Goal: Communication & Community: Share content

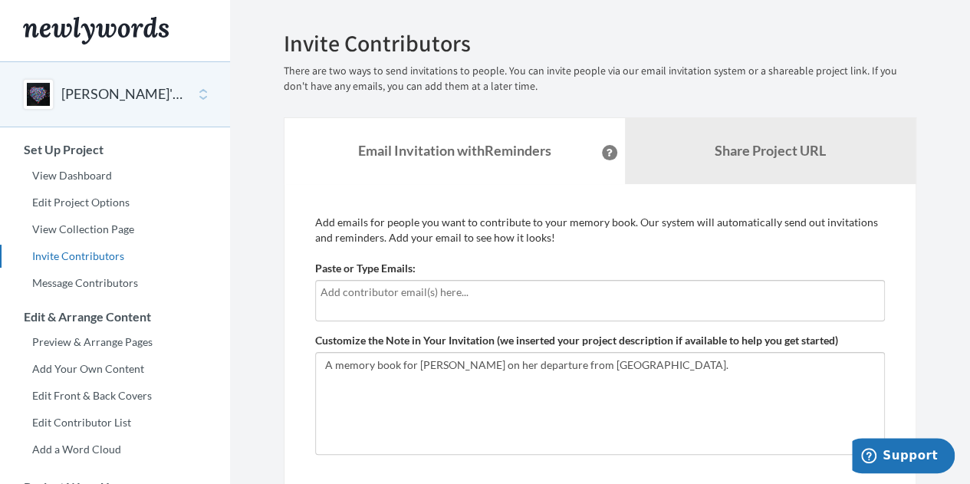
click at [351, 291] on input "text" at bounding box center [599, 292] width 559 height 17
type input "[PERSON_NAME][DOMAIN_NAME][EMAIL_ADDRESS][PERSON_NAME][DOMAIN_NAME]"
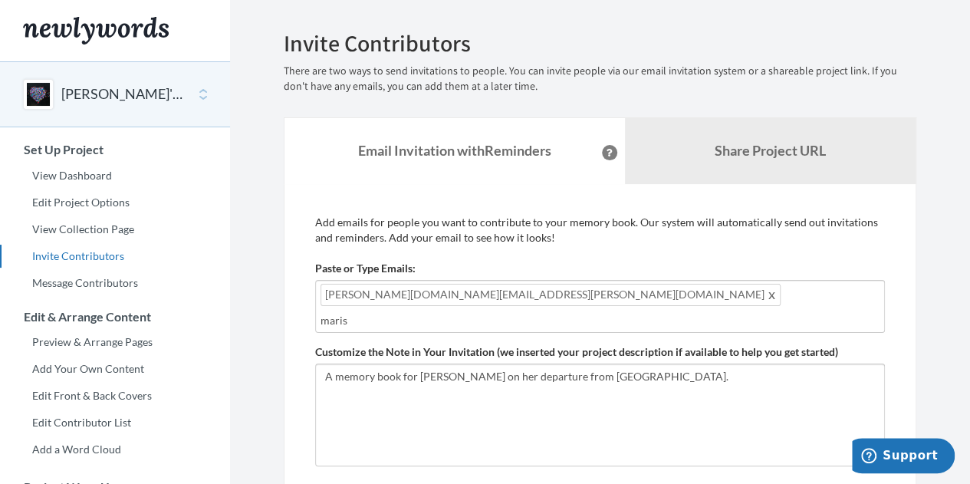
type input "[PERSON_NAME]"
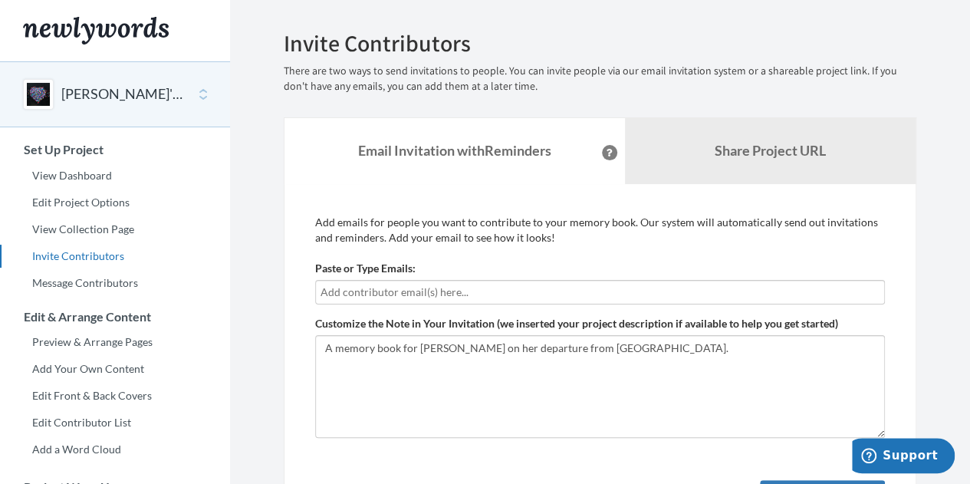
click at [351, 291] on input "text" at bounding box center [599, 292] width 559 height 17
type input "[PERSON_NAME][DOMAIN_NAME][EMAIL_ADDRESS][PERSON_NAME][DOMAIN_NAME]"
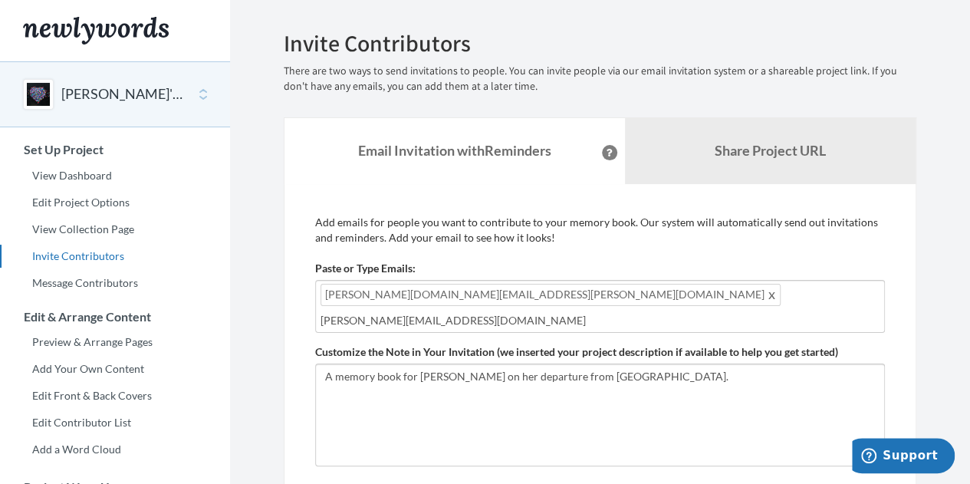
type input "[PERSON_NAME][EMAIL_ADDRESS][DOMAIN_NAME]"
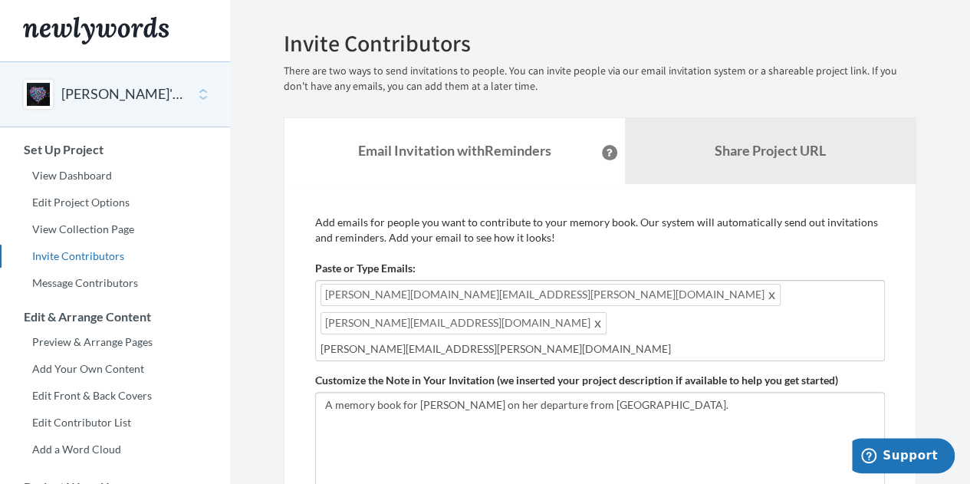
type input "[PERSON_NAME][EMAIL_ADDRESS][PERSON_NAME][DOMAIN_NAME]"
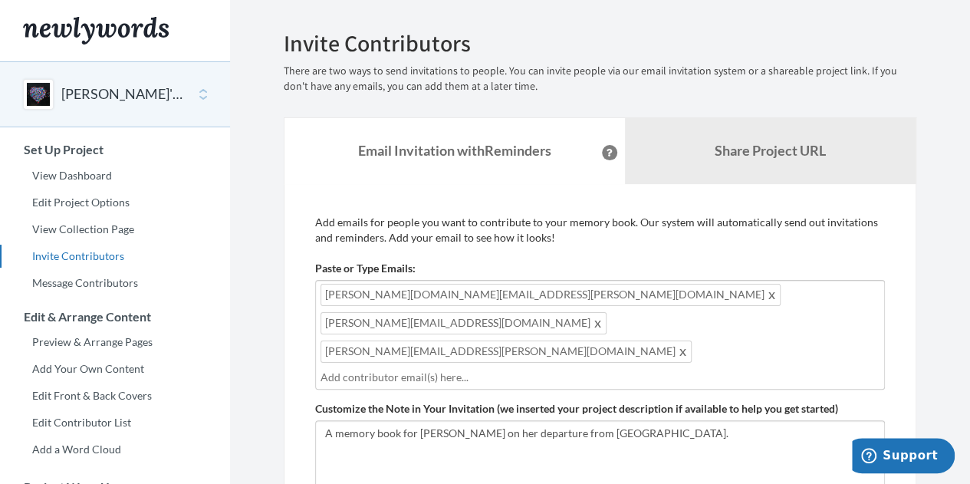
click at [19, 189] on ul "View Dashboard Edit Project Options View Collection Page Invite Contributors Me…" at bounding box center [115, 229] width 230 height 130
click at [569, 369] on input "text" at bounding box center [599, 377] width 559 height 17
type input "[PERSON_NAME][EMAIL_ADDRESS][PERSON_NAME][DOMAIN_NAME]"
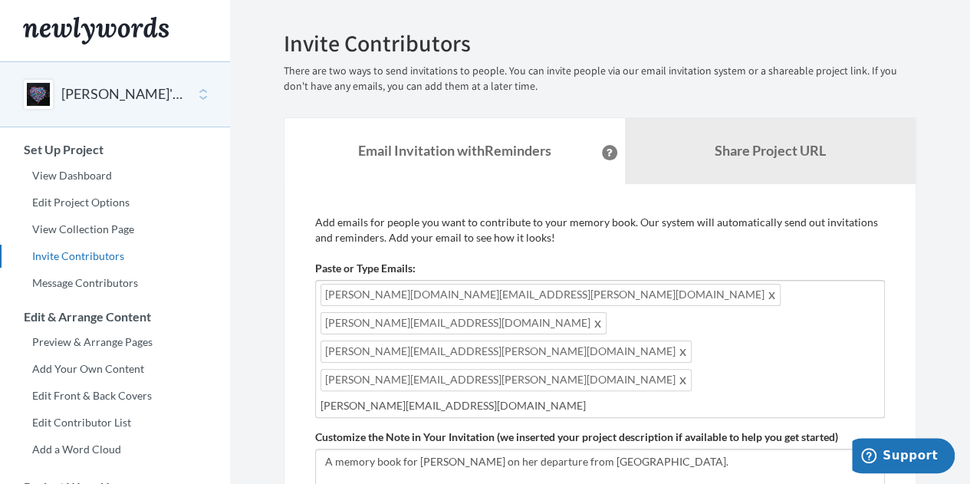
type input "[PERSON_NAME][EMAIL_ADDRESS][DOMAIN_NAME]"
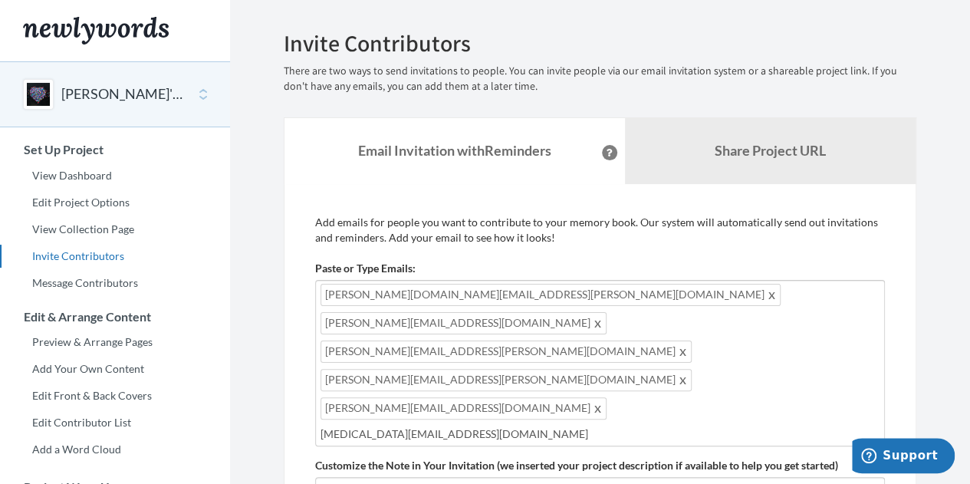
type input "[MEDICAL_DATA][EMAIL_ADDRESS][DOMAIN_NAME]"
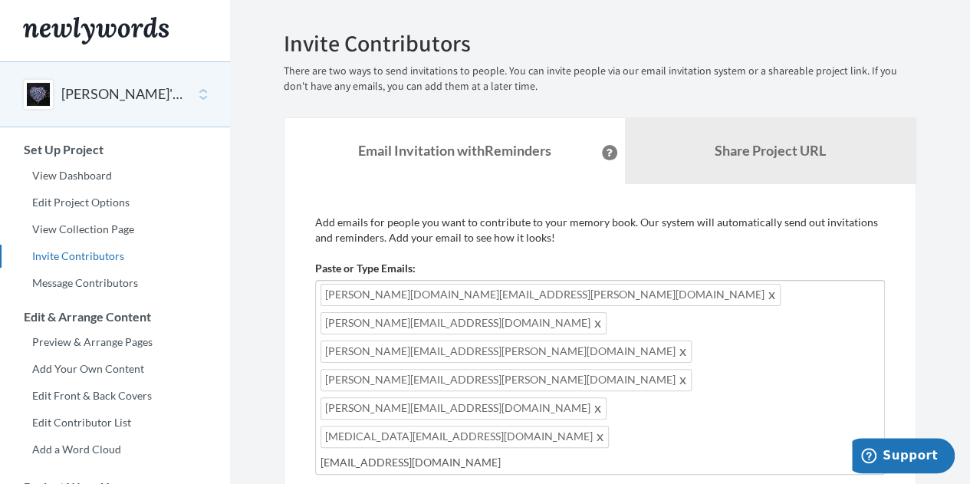
type input "[EMAIL_ADDRESS][DOMAIN_NAME]"
type input "[EMAIL_ADDRESS][PERSON_NAME][DOMAIN_NAME]"
type input "[PERSON_NAME][EMAIL_ADDRESS][DOMAIN_NAME]"
type input "[PERSON_NAME][EMAIL_ADDRESS][PERSON_NAME][DOMAIN_NAME]"
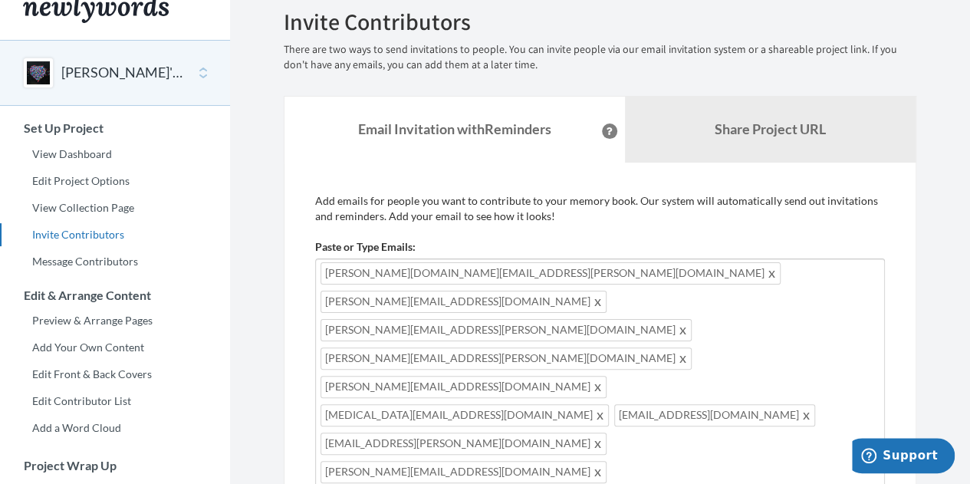
scroll to position [21, 0]
click at [537, 405] on span "[MEDICAL_DATA][EMAIL_ADDRESS][DOMAIN_NAME]" at bounding box center [464, 416] width 288 height 22
click at [544, 405] on span "[MEDICAL_DATA][EMAIL_ADDRESS][DOMAIN_NAME]" at bounding box center [464, 416] width 288 height 22
click at [606, 406] on span at bounding box center [600, 415] width 11 height 18
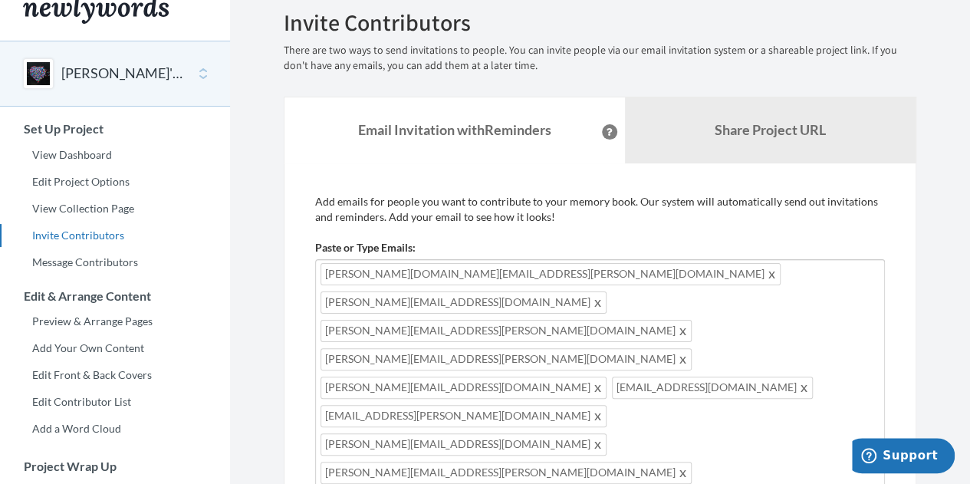
type input "[MEDICAL_DATA][EMAIL_ADDRESS][DOMAIN_NAME]"
type input "[PERSON_NAME][EMAIL_ADDRESS][PERSON_NAME][DOMAIN_NAME]"
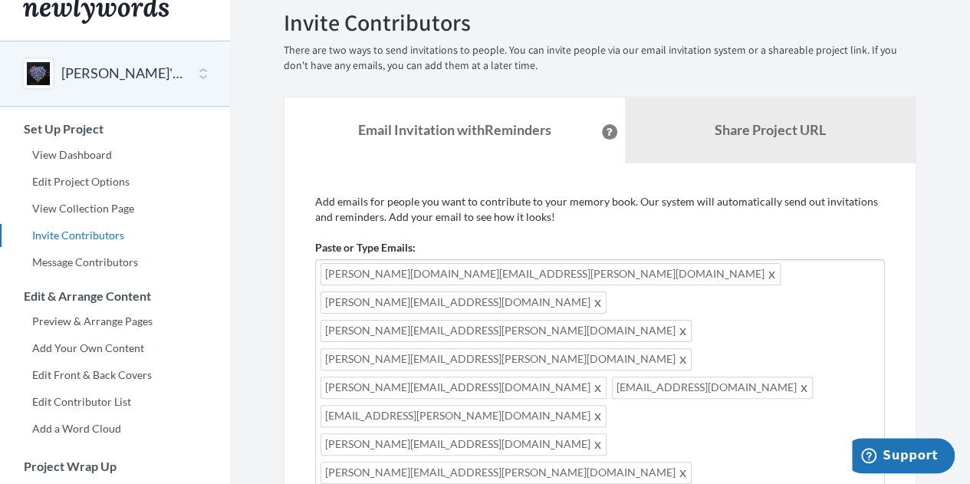
type input "[PERSON_NAME][EMAIL_ADDRESS][PERSON_NAME][DOMAIN_NAME]"
type input "[EMAIL_ADDRESS][PERSON_NAME][DOMAIN_NAME]"
type input "[PERSON_NAME][EMAIL_ADDRESS][PERSON_NAME][DOMAIN_NAME]"
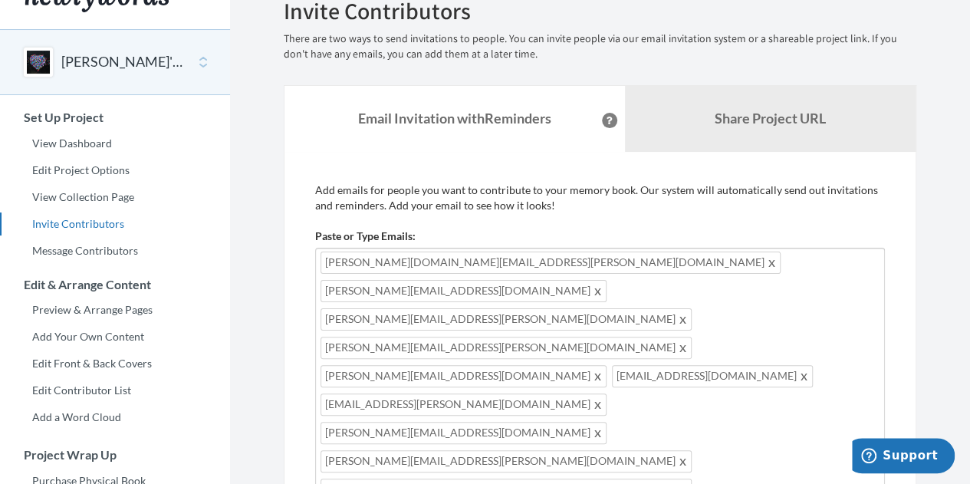
type input "[DOMAIN_NAME][EMAIL_ADDRESS][DOMAIN_NAME]"
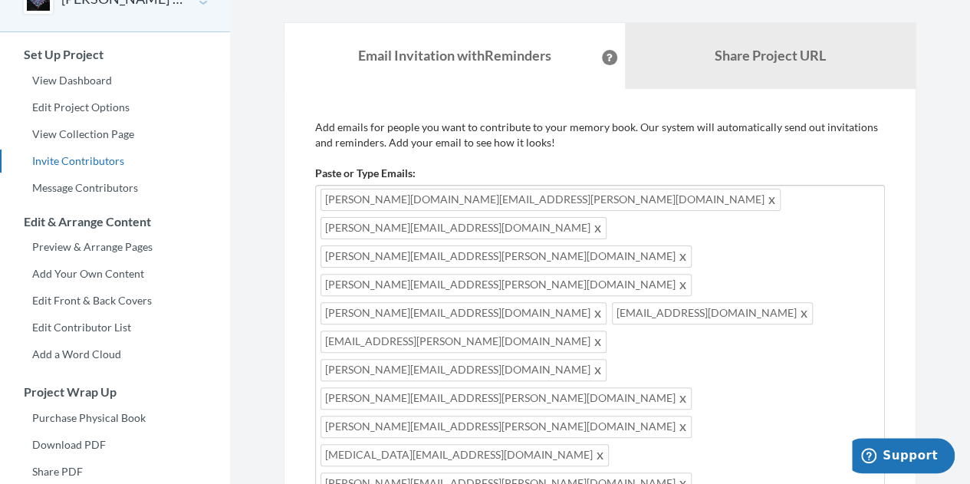
scroll to position [94, 0]
type input "[PERSON_NAME][EMAIL_ADDRESS][PERSON_NAME][DOMAIN_NAME]"
type input "[PERSON_NAME][EMAIL_ADDRESS][DOMAIN_NAME]"
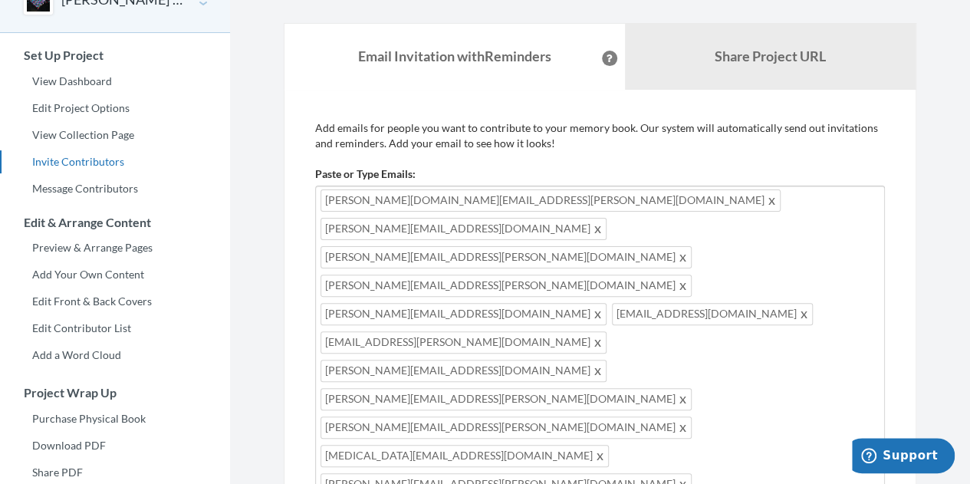
type input "[PERSON_NAME][EMAIL_ADDRESS][PERSON_NAME][DOMAIN_NAME]"
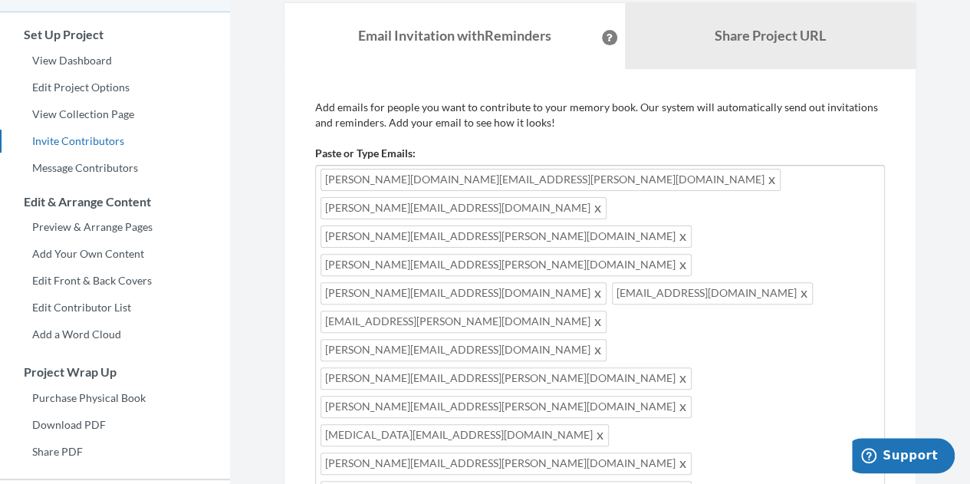
type input "[PERSON_NAME][EMAIL_ADDRESS][PERSON_NAME][DOMAIN_NAME]"
type input "[EMAIL_ADDRESS][PERSON_NAME][DOMAIN_NAME]"
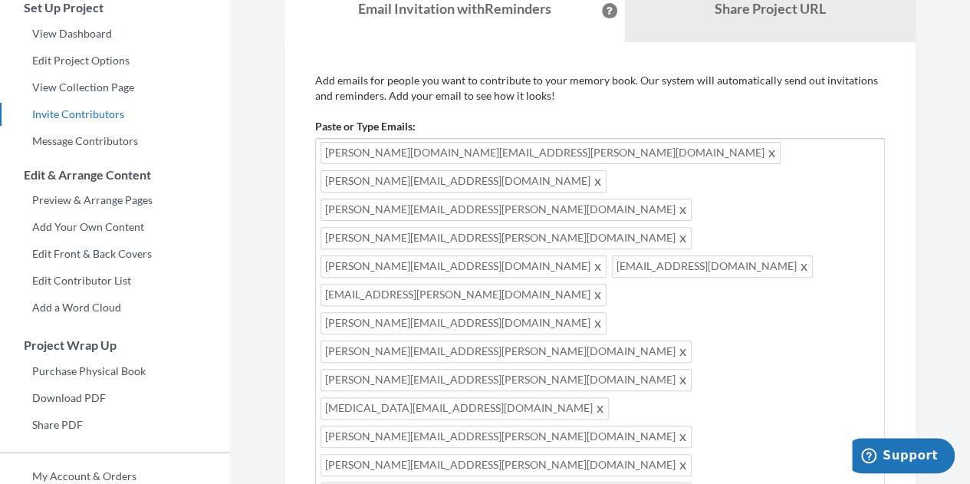
type input "[EMAIL_ADDRESS][DOMAIN_NAME]"
type input "[PERSON_NAME][EMAIL_ADDRESS][PERSON_NAME][DOMAIN_NAME]"
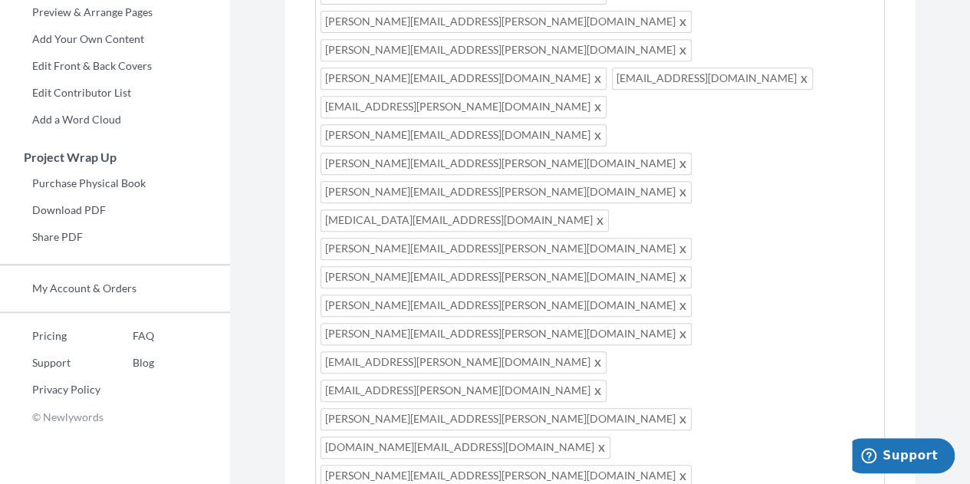
scroll to position [328, 0]
type input "cazzie.[PERSON_NAME]"
type input "[EMAIL_ADDRESS][PERSON_NAME][DOMAIN_NAME]"
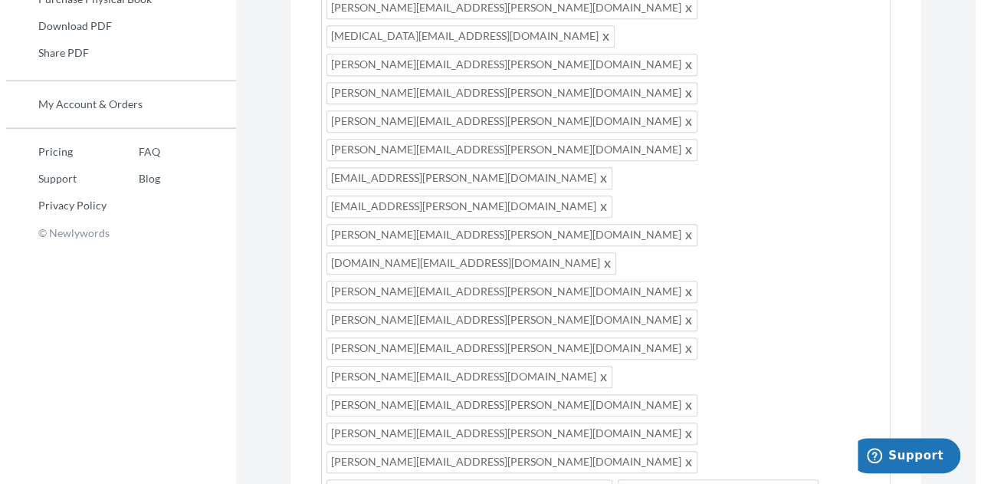
scroll to position [513, 0]
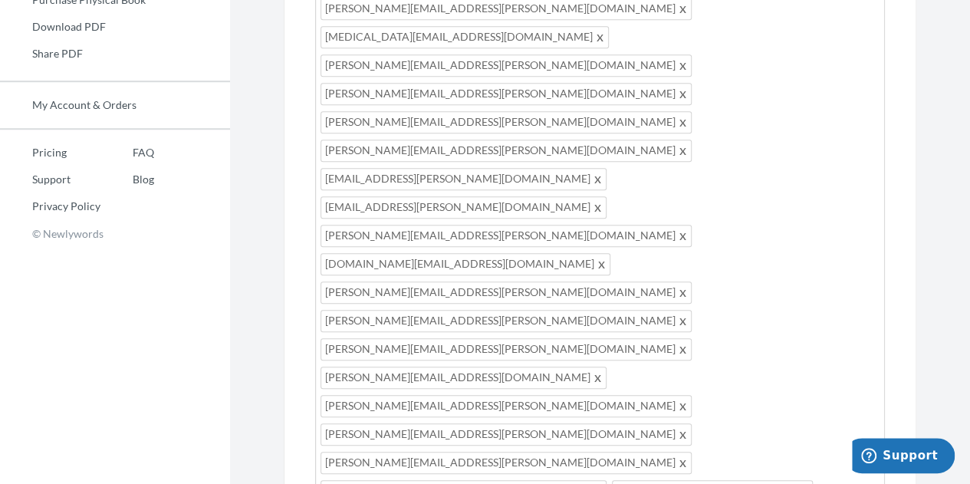
type textarea "A memory book for [PERSON_NAME] on her upcoming departure from [GEOGRAPHIC_DATA…"
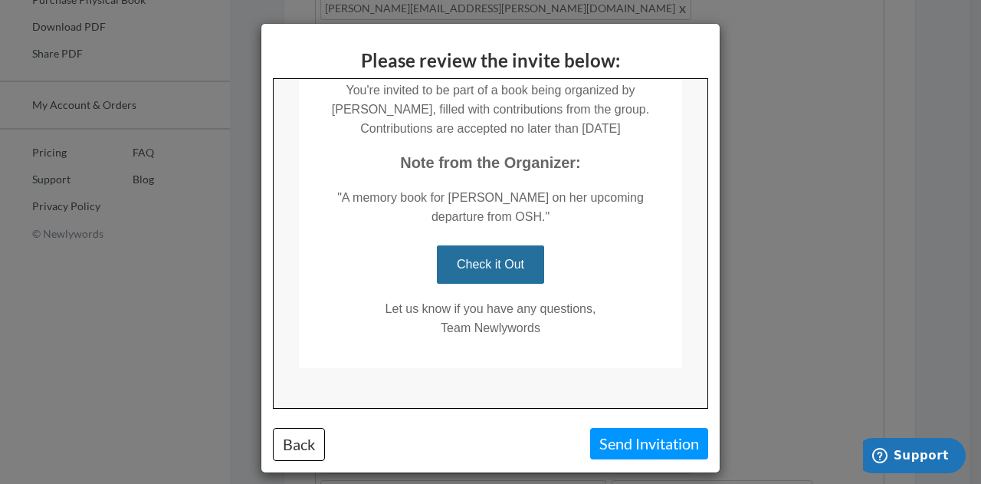
scroll to position [273, 0]
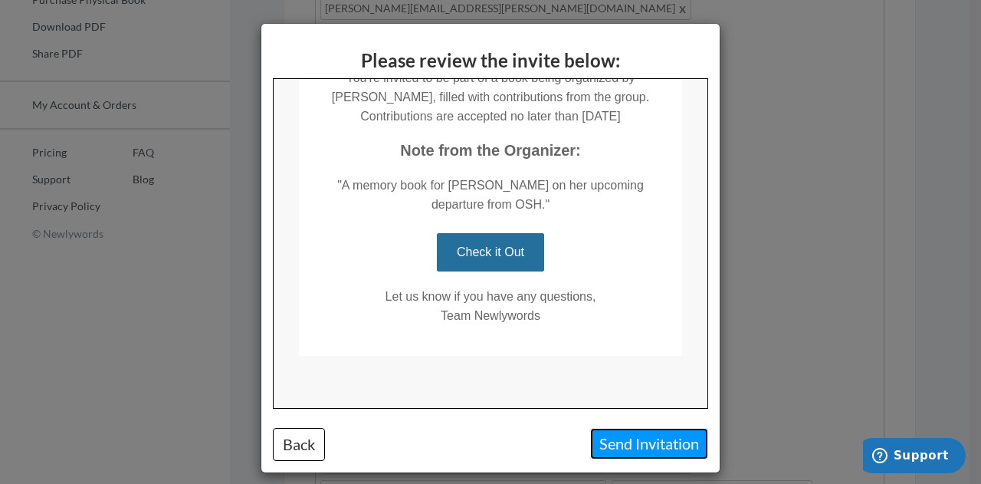
click at [619, 441] on button "Send Invitation" at bounding box center [649, 443] width 118 height 31
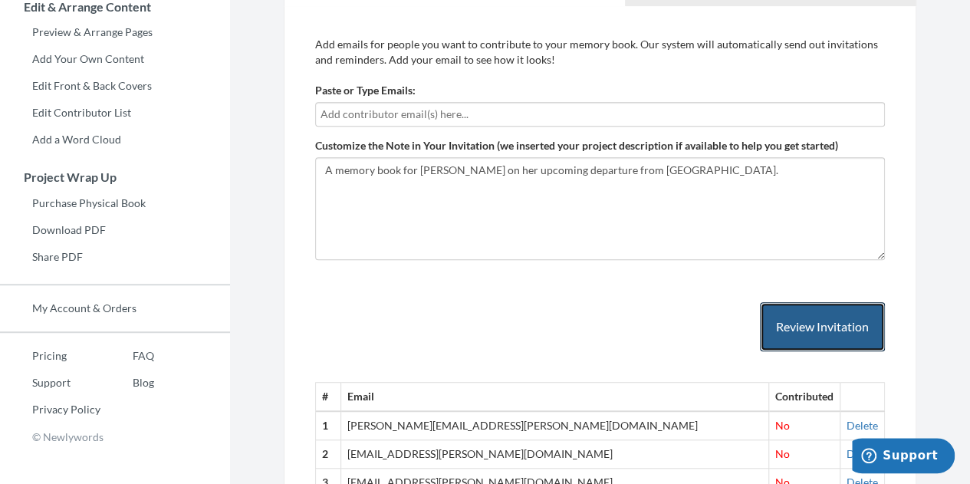
scroll to position [0, 0]
